Goal: Task Accomplishment & Management: Manage account settings

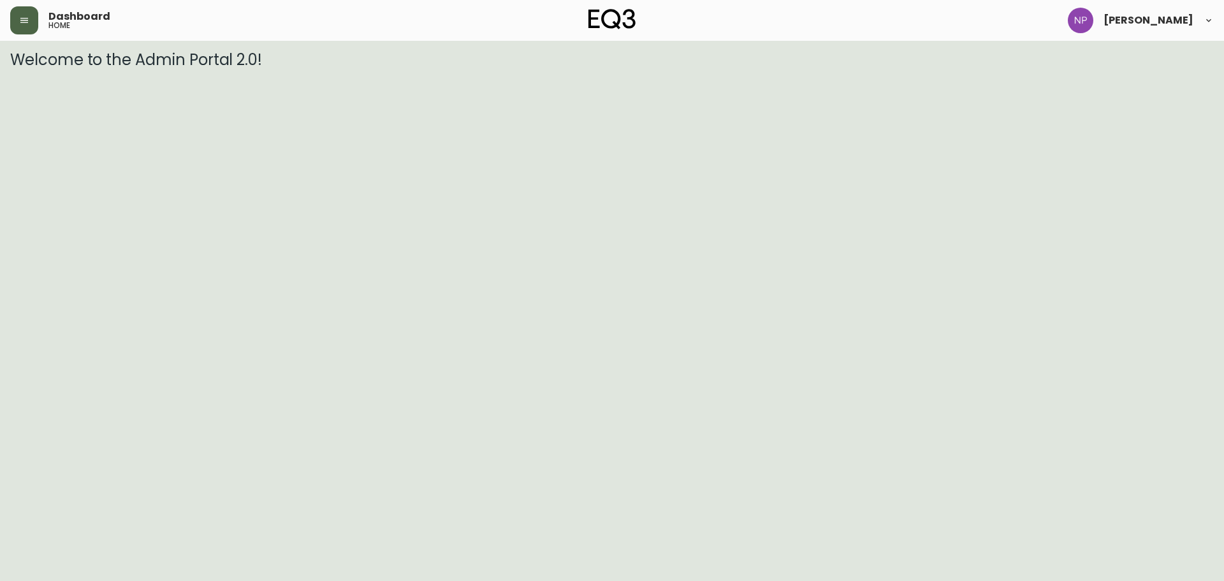
click at [15, 23] on button "button" at bounding box center [24, 20] width 28 height 28
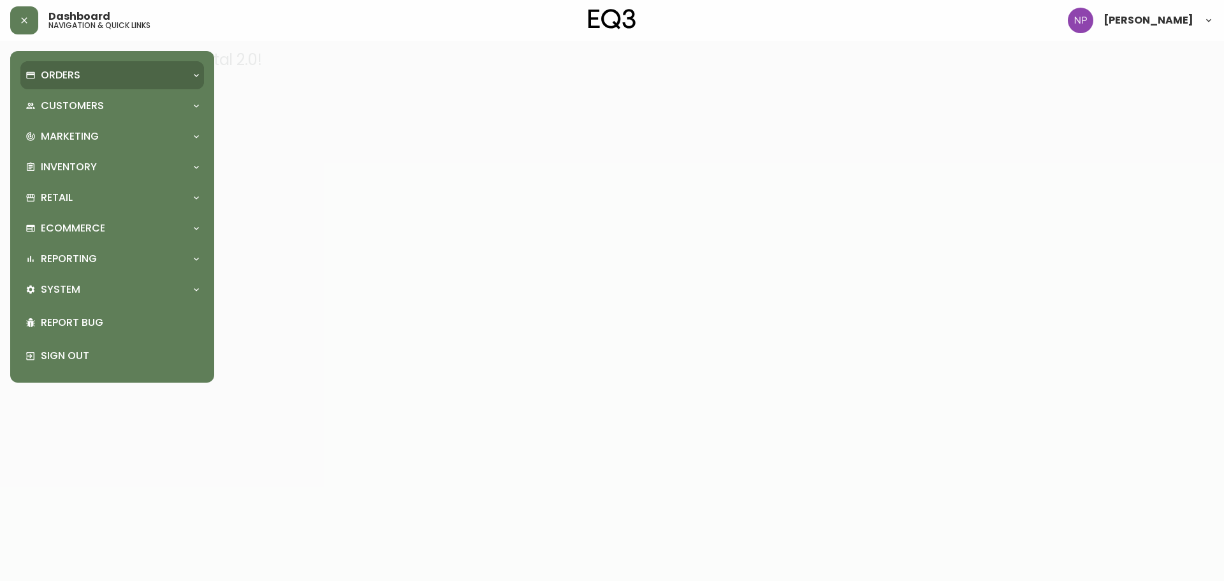
click at [87, 69] on div "Orders" at bounding box center [105, 75] width 161 height 14
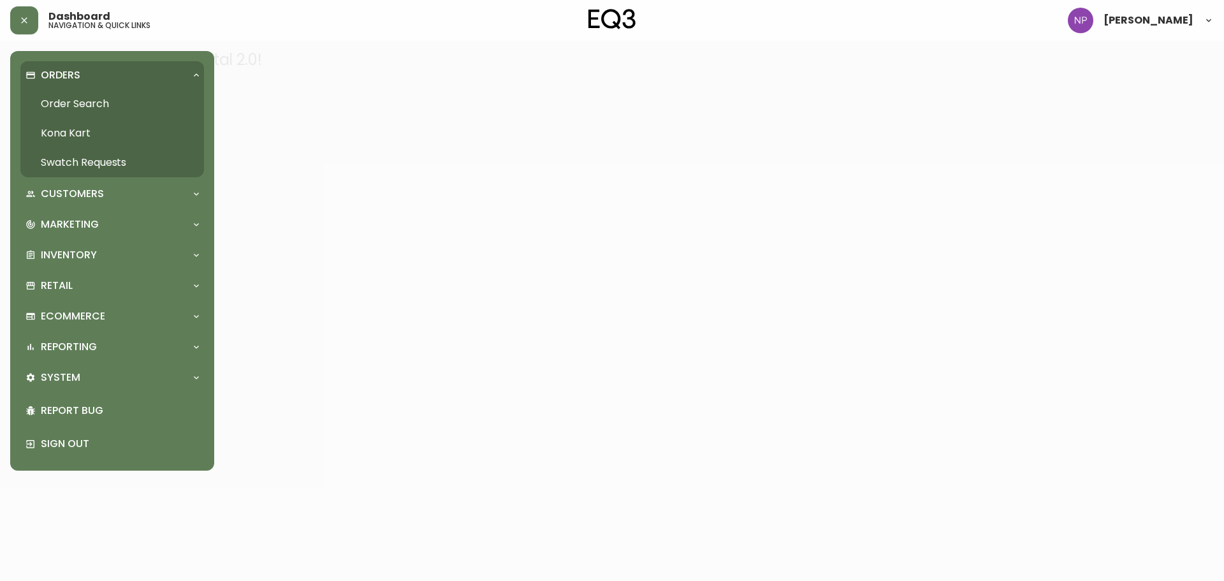
click at [84, 112] on link "Order Search" at bounding box center [112, 103] width 184 height 29
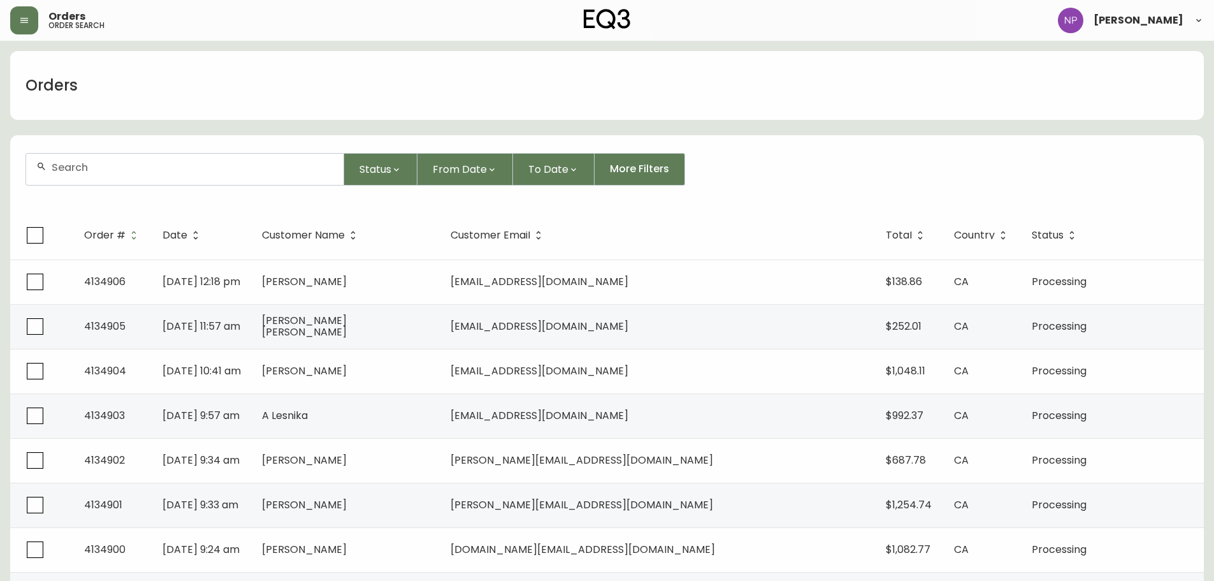
click at [152, 171] on input "text" at bounding box center [193, 167] width 282 height 12
type input "4134297"
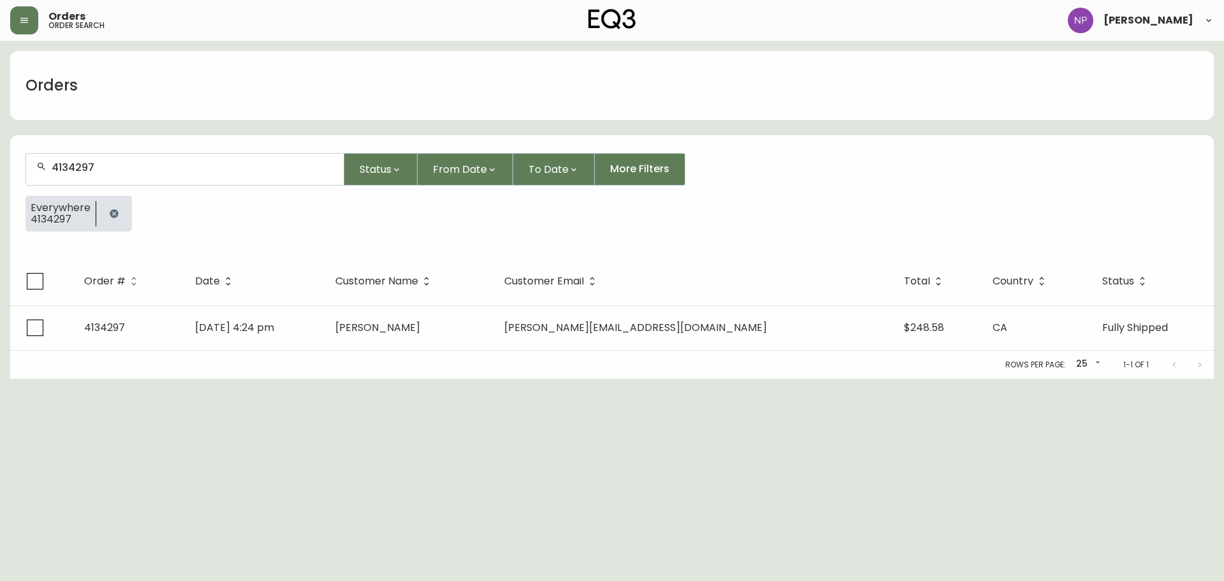
drag, startPoint x: 400, startPoint y: 312, endPoint x: 402, endPoint y: 319, distance: 6.7
click at [402, 315] on td "[PERSON_NAME]" at bounding box center [409, 327] width 169 height 45
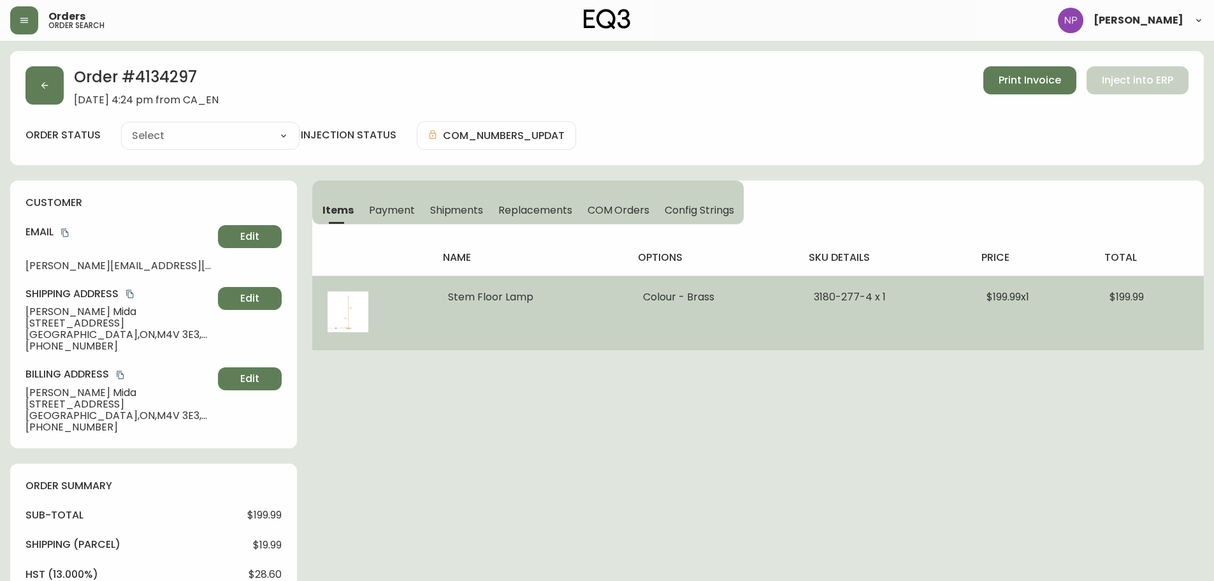
type input "Fully Shipped"
select select "FULLY_SHIPPED"
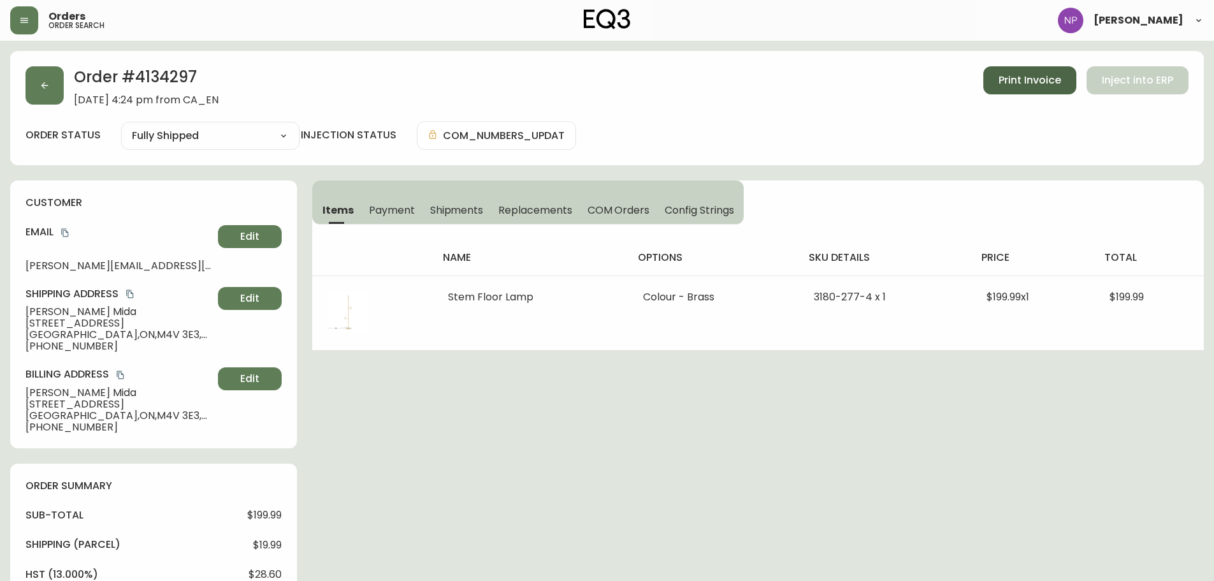
click at [1015, 75] on span "Print Invoice" at bounding box center [1030, 80] width 62 height 14
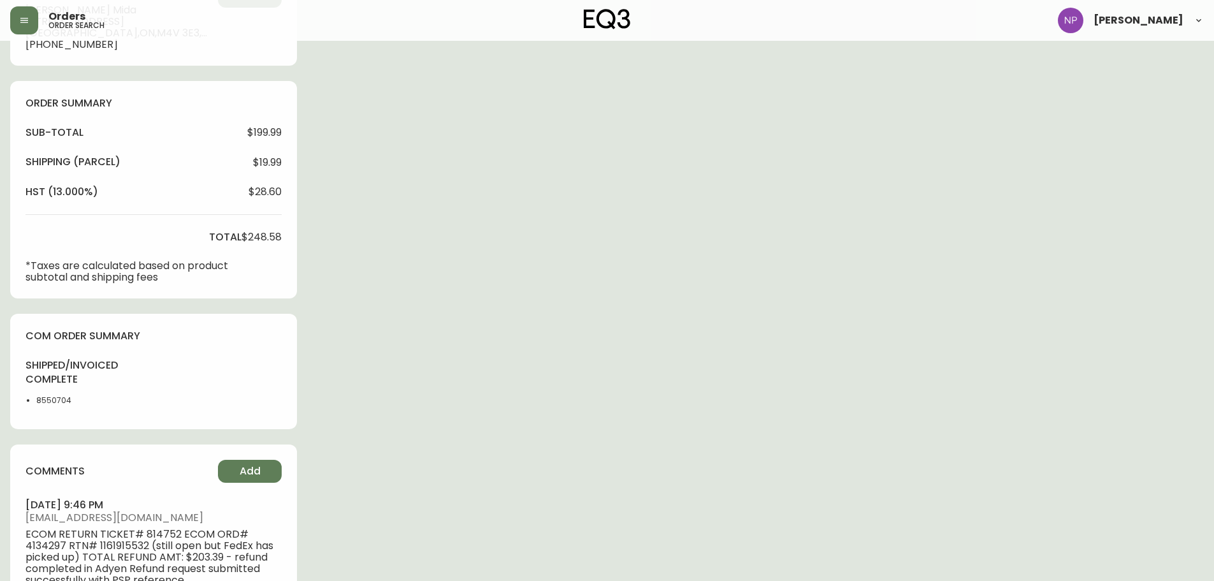
scroll to position [637, 0]
